Goal: Task Accomplishment & Management: Manage account settings

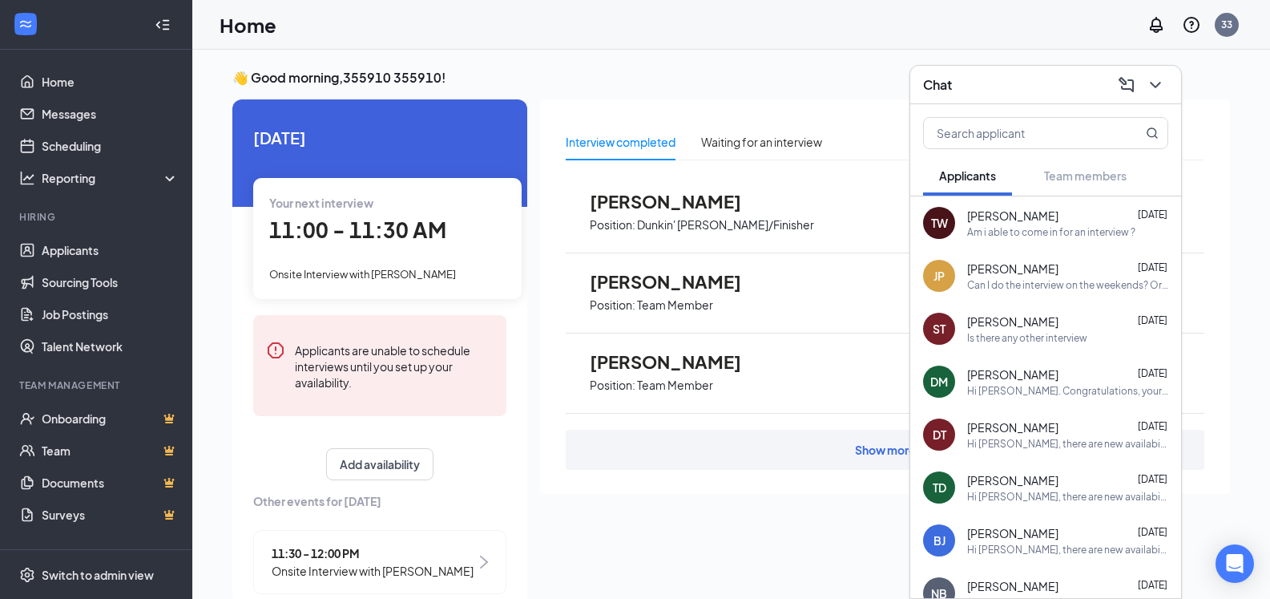
click at [642, 214] on span "Position: Dunkin' [PERSON_NAME]/Finisher" at bounding box center [702, 224] width 224 height 24
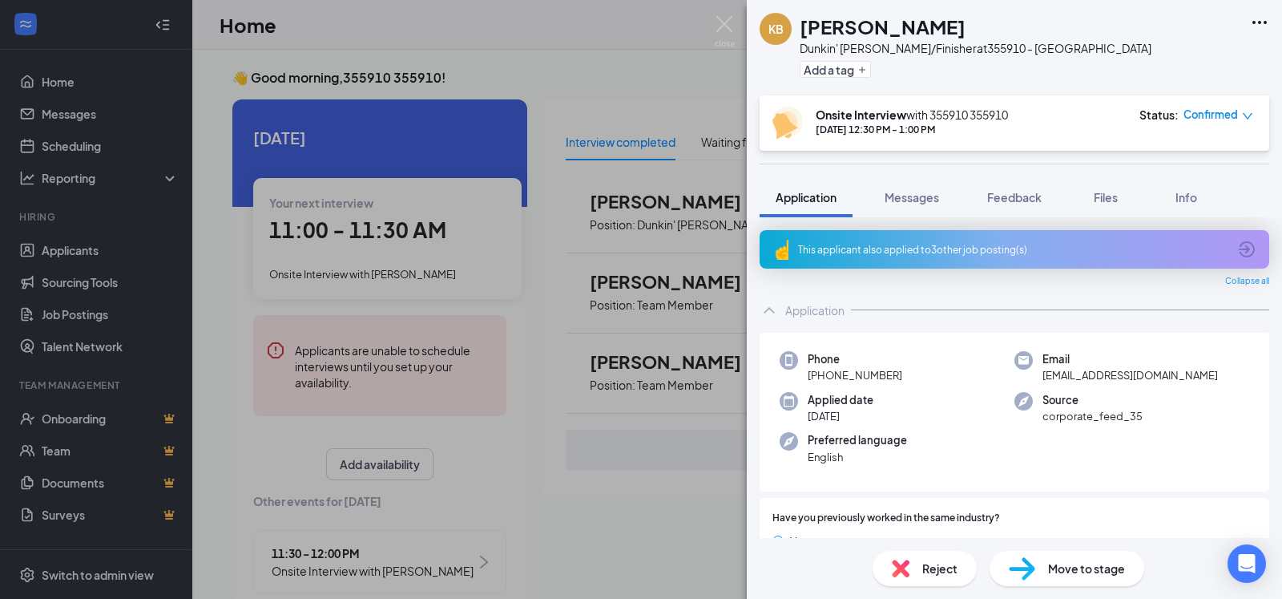
click at [721, 92] on div "KB [PERSON_NAME]' [PERSON_NAME]/Finisher at 355910 - [GEOGRAPHIC_DATA] Add a ta…" at bounding box center [641, 299] width 1282 height 599
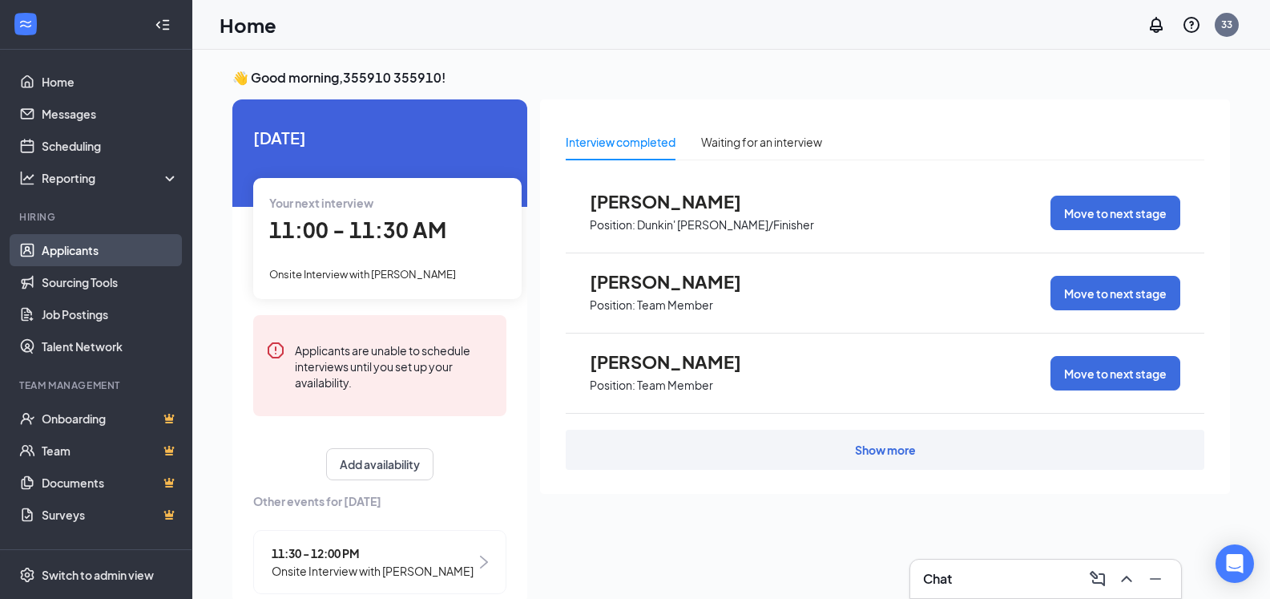
click at [83, 248] on link "Applicants" at bounding box center [110, 250] width 137 height 32
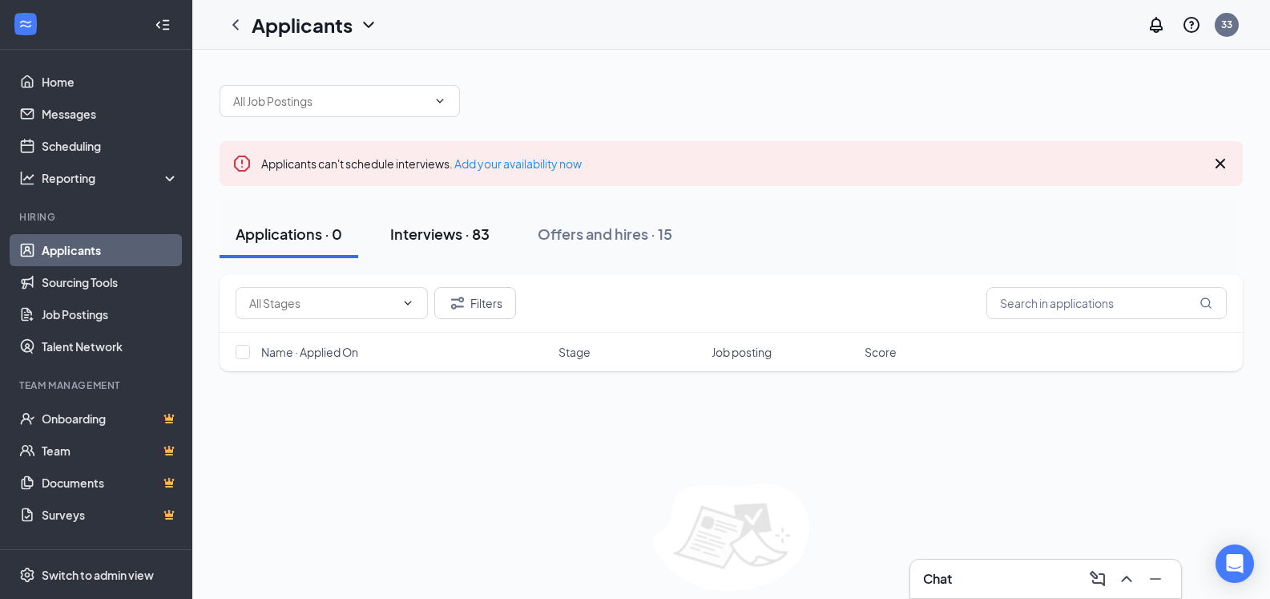
click at [437, 235] on div "Interviews · 83" at bounding box center [439, 234] width 99 height 20
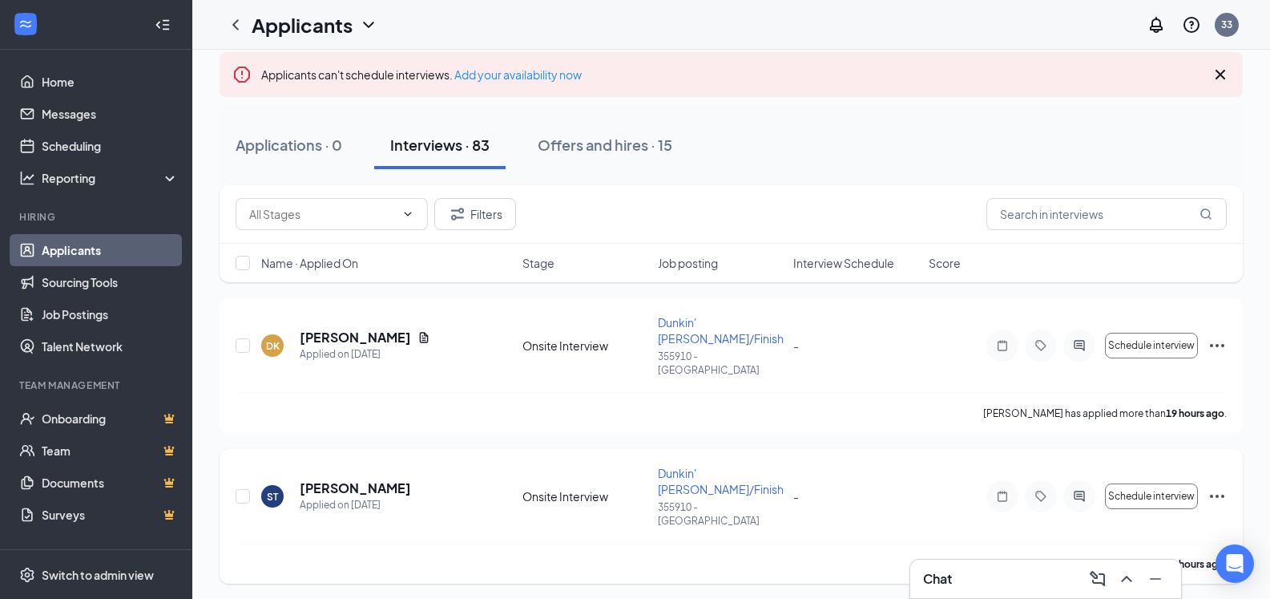
scroll to position [160, 0]
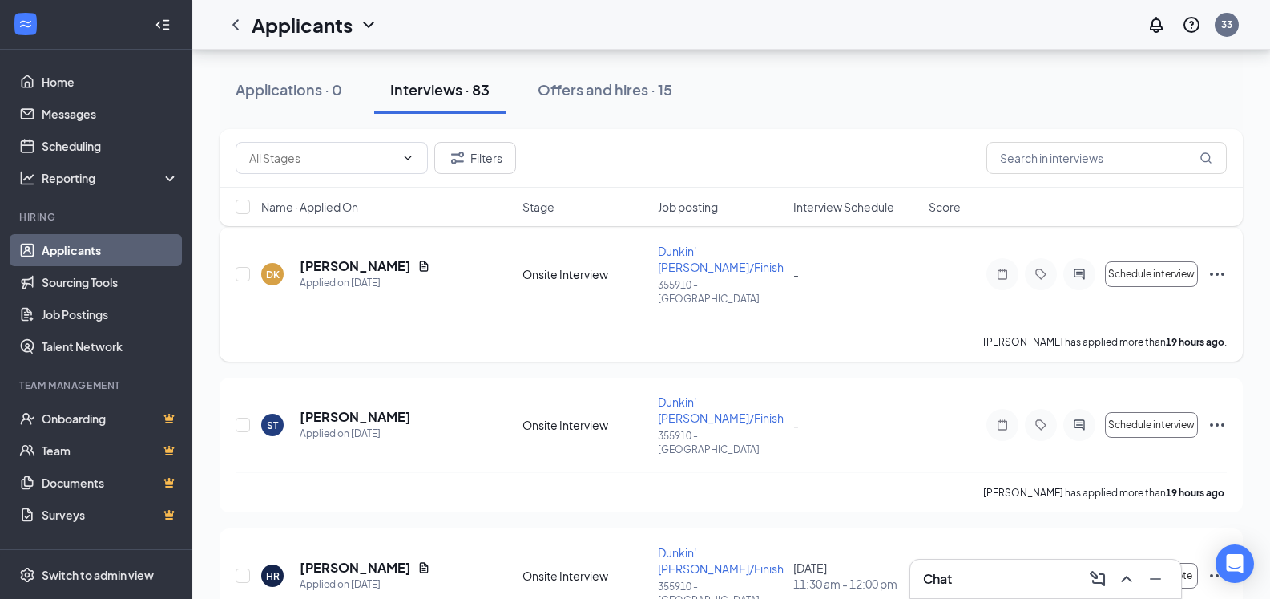
click at [1224, 272] on icon "Ellipses" at bounding box center [1217, 273] width 14 height 3
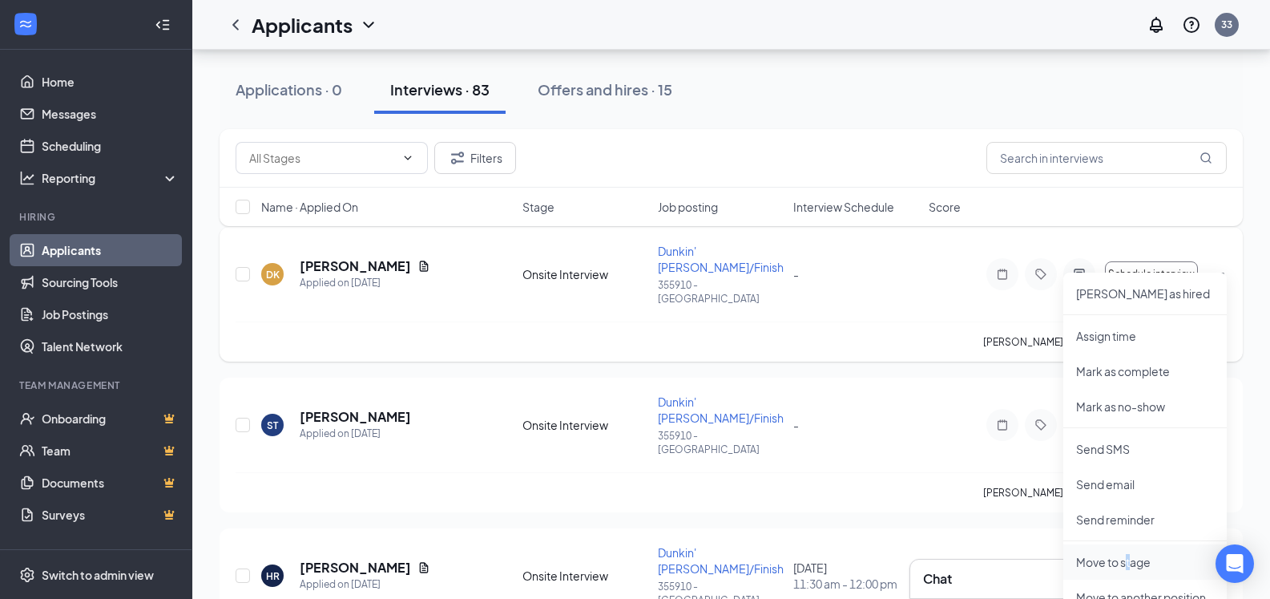
click at [1129, 565] on p "Move to stage" at bounding box center [1145, 562] width 138 height 16
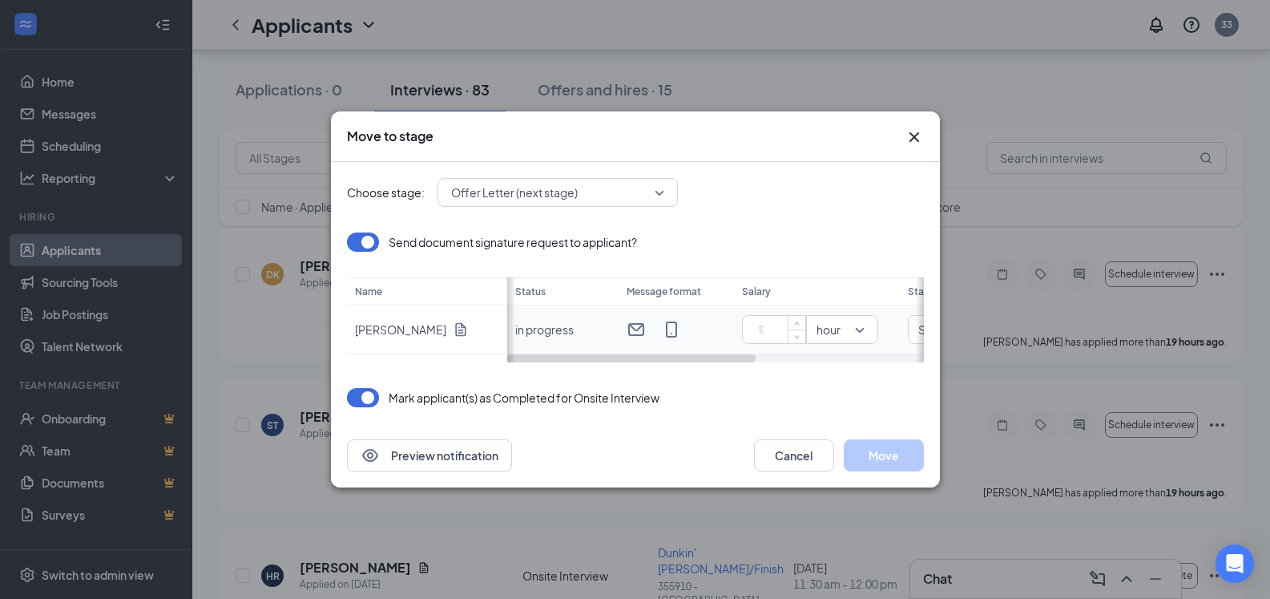
click at [768, 329] on input at bounding box center [777, 329] width 56 height 24
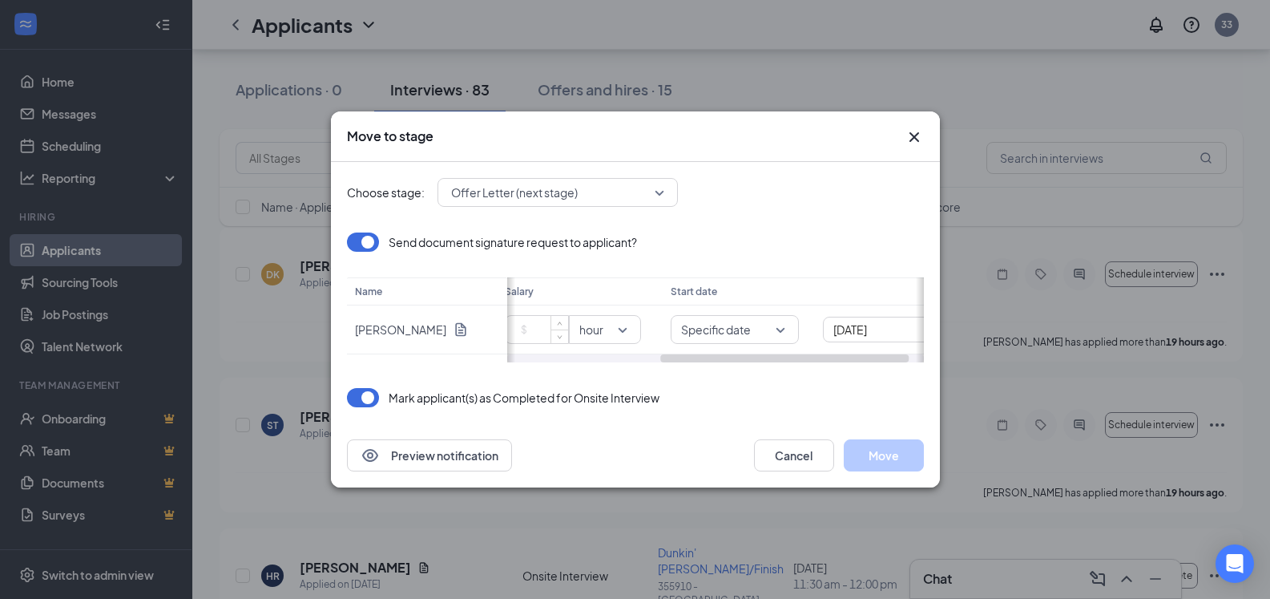
scroll to position [0, 280]
drag, startPoint x: 741, startPoint y: 358, endPoint x: 922, endPoint y: 363, distance: 181.2
click at [922, 363] on div "Choose stage: Offer Letter (next stage) Send document signature request to appl…" at bounding box center [635, 292] width 577 height 261
click at [895, 330] on div "[DATE]" at bounding box center [843, 330] width 107 height 18
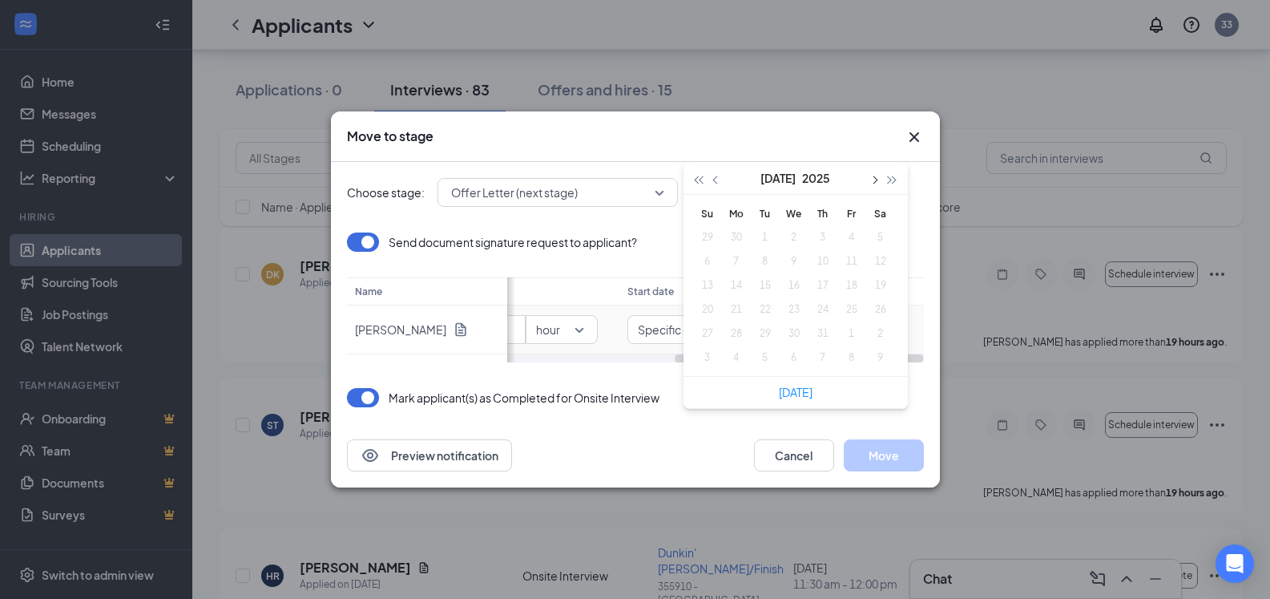
click at [874, 184] on button "button" at bounding box center [874, 178] width 18 height 32
type input "[DATE]"
click at [910, 140] on icon "Cross" at bounding box center [914, 136] width 19 height 19
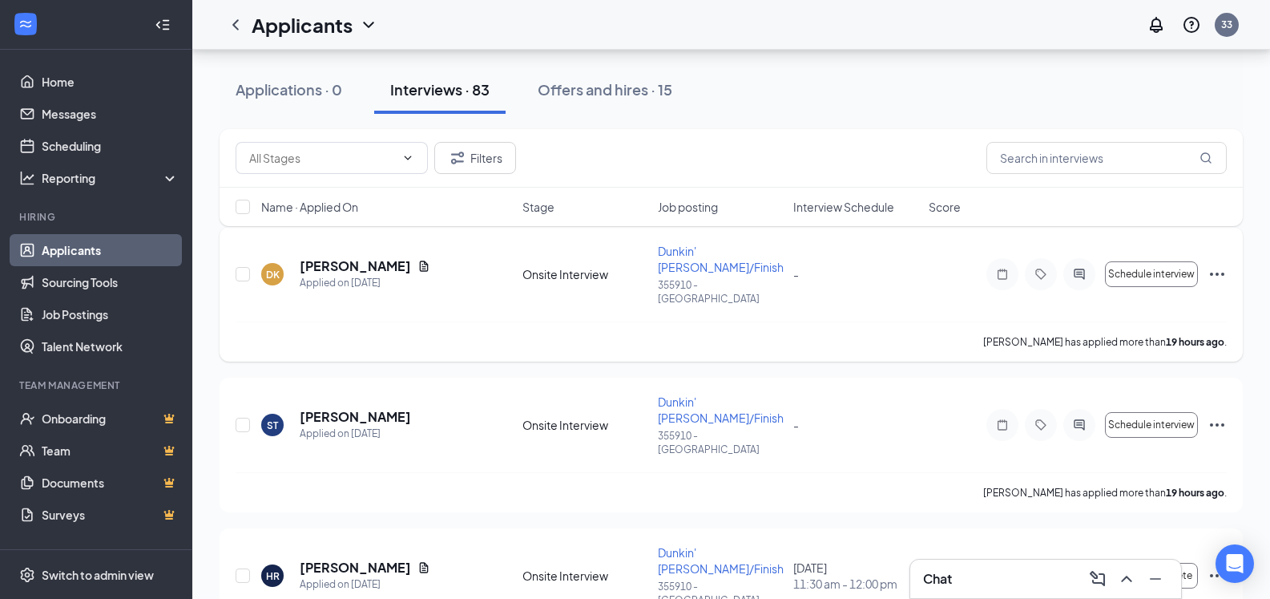
click at [1211, 272] on icon "Ellipses" at bounding box center [1217, 273] width 14 height 3
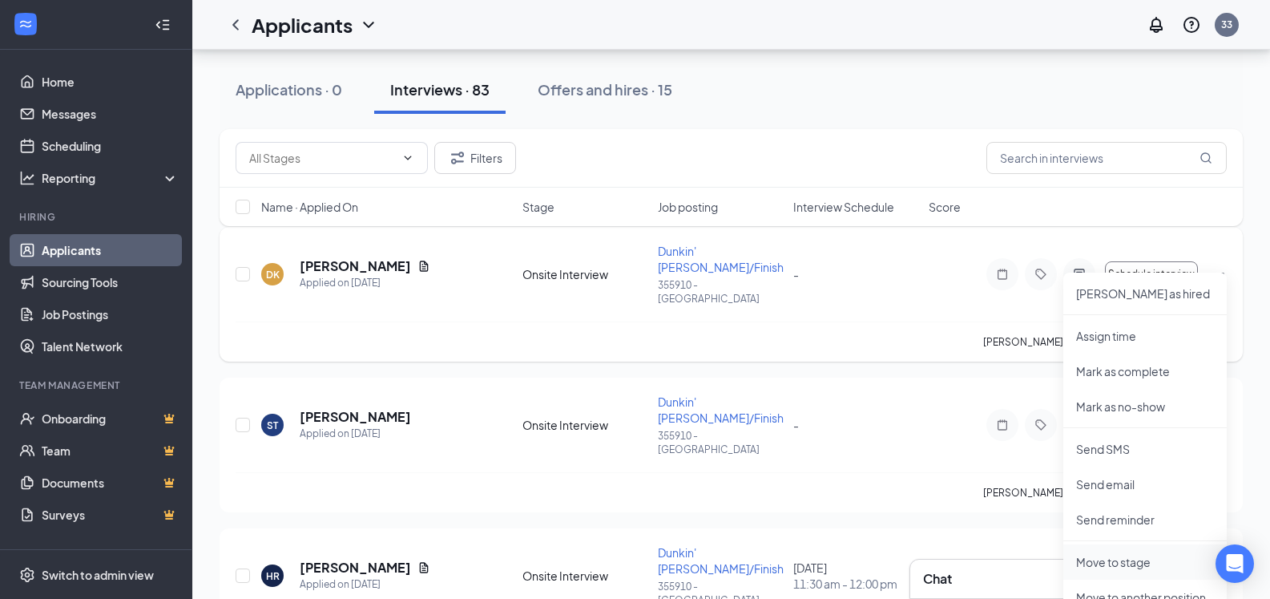
click at [1116, 563] on p "Move to stage" at bounding box center [1145, 562] width 138 height 16
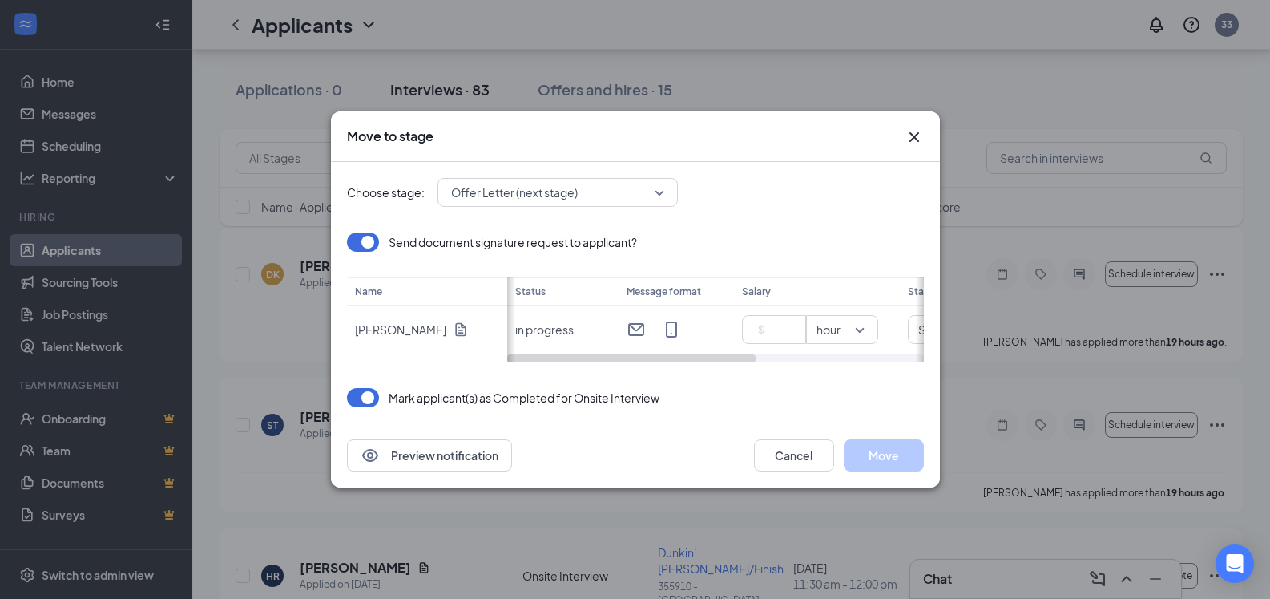
click at [913, 143] on icon "Cross" at bounding box center [914, 136] width 19 height 19
